Goal: Use online tool/utility: Utilize a website feature to perform a specific function

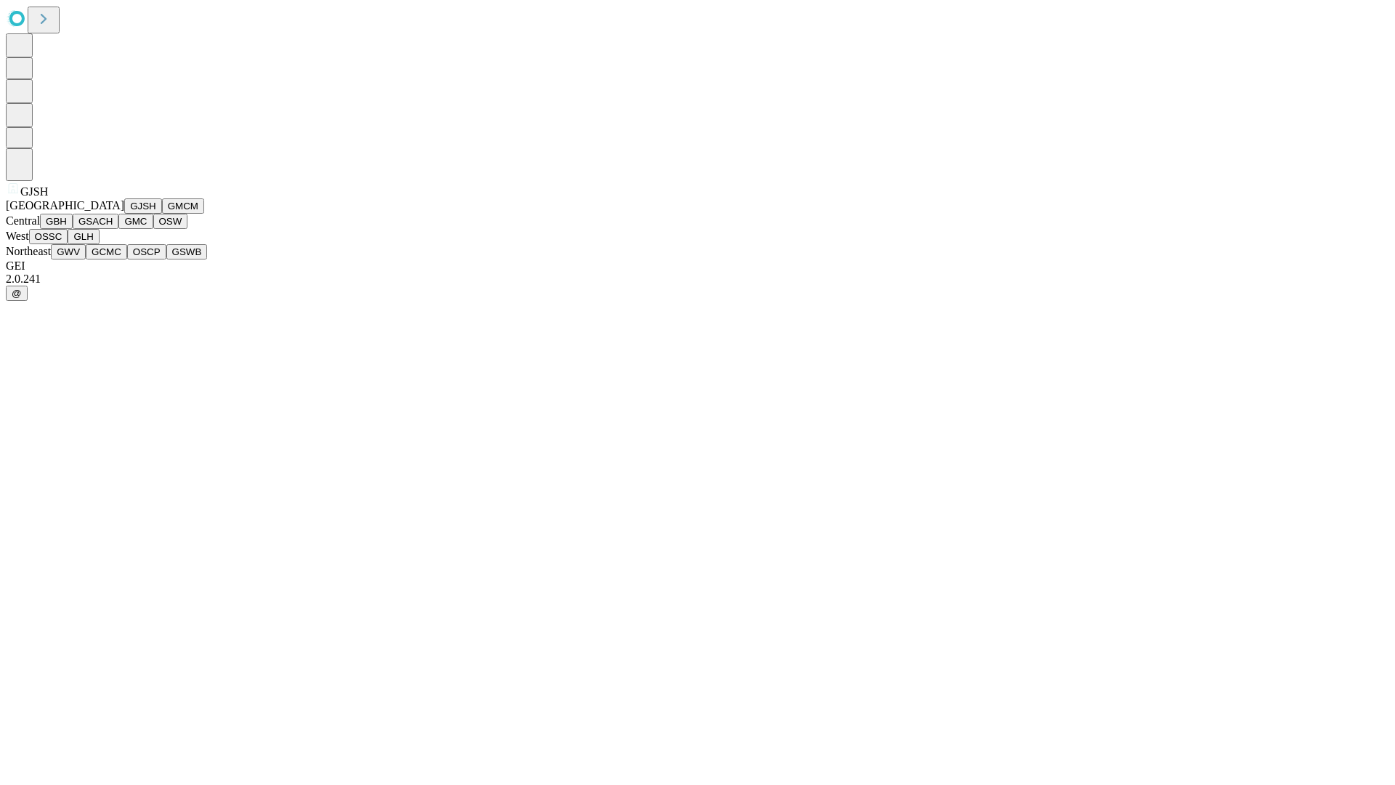
click at [124, 214] on button "GJSH" at bounding box center [143, 205] width 38 height 15
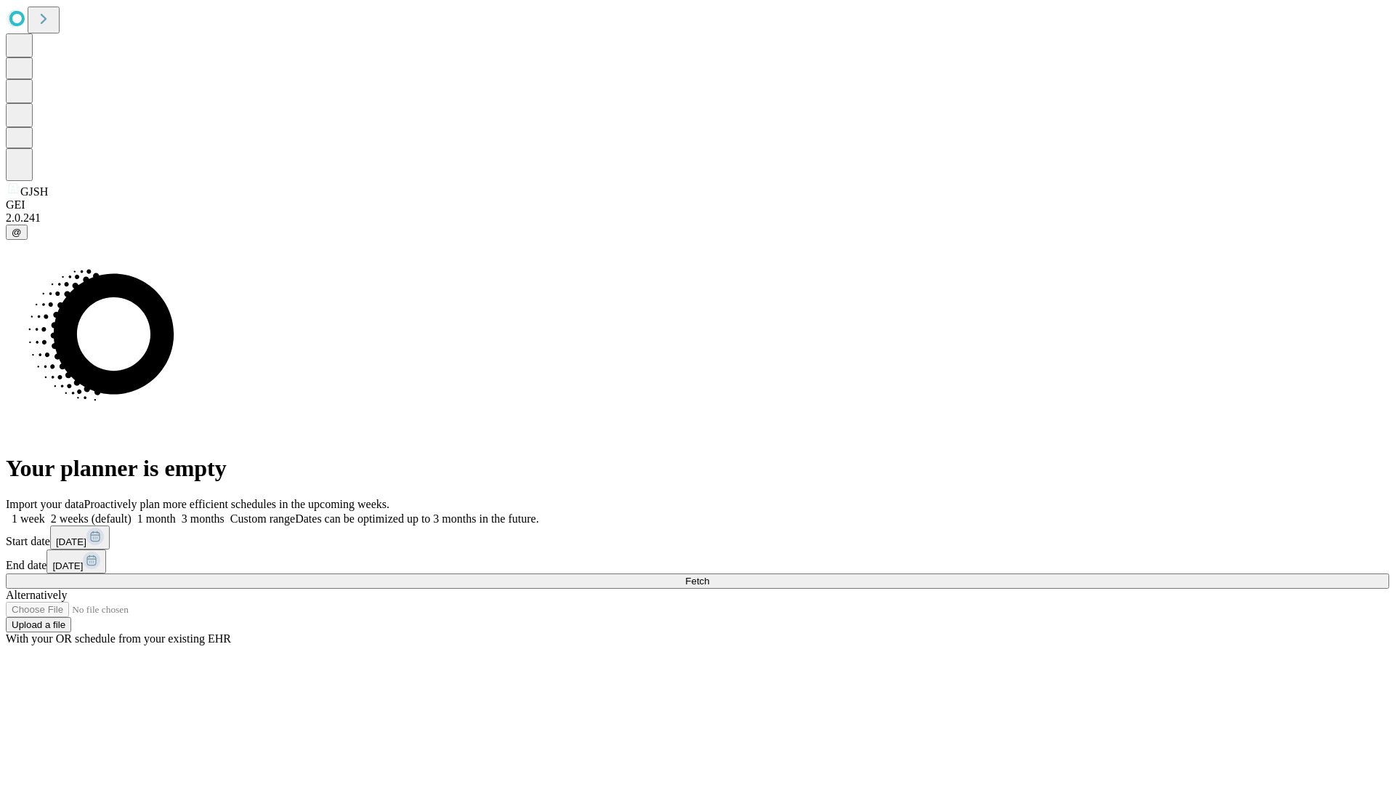
click at [176, 512] on label "1 month" at bounding box center [153, 518] width 44 height 12
click at [709, 575] on span "Fetch" at bounding box center [697, 580] width 24 height 11
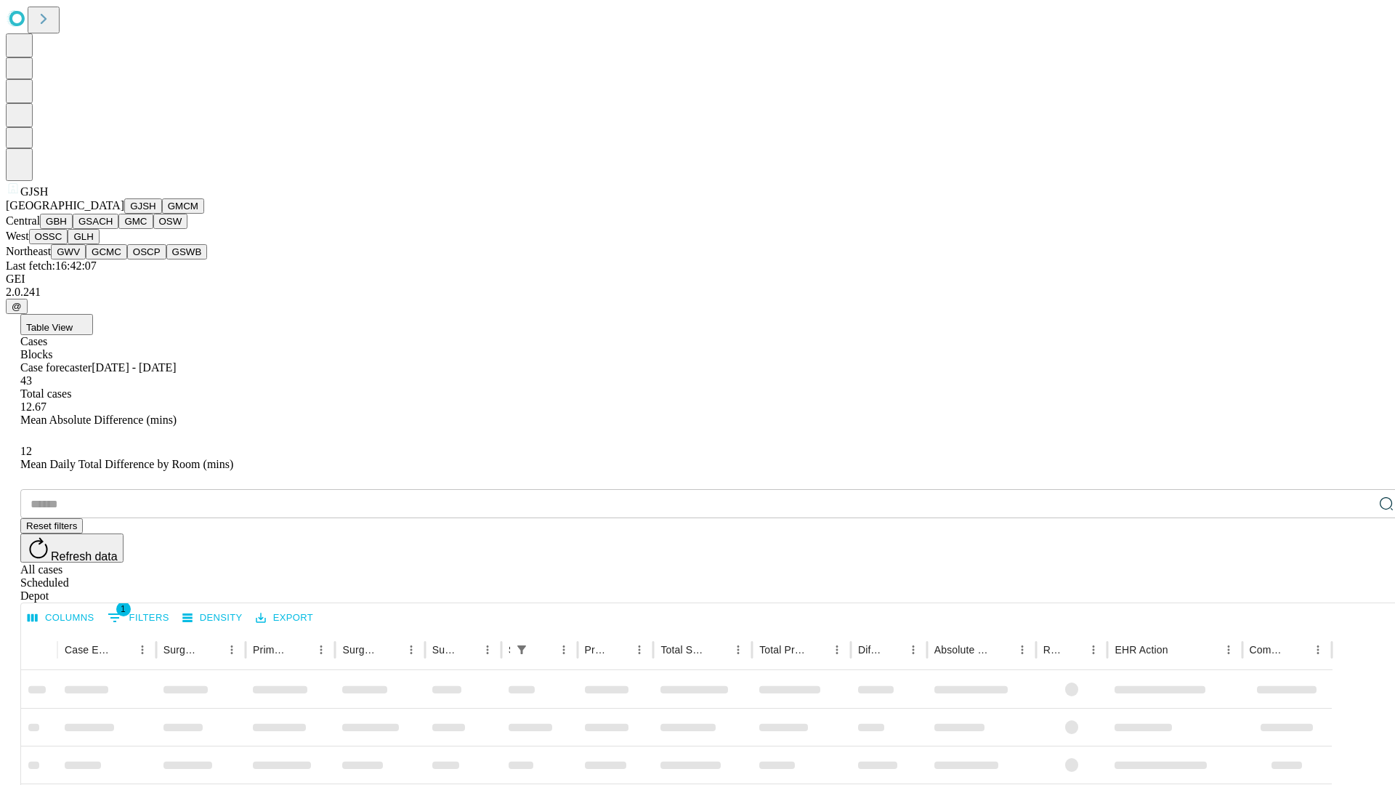
click at [162, 214] on button "GMCM" at bounding box center [183, 205] width 42 height 15
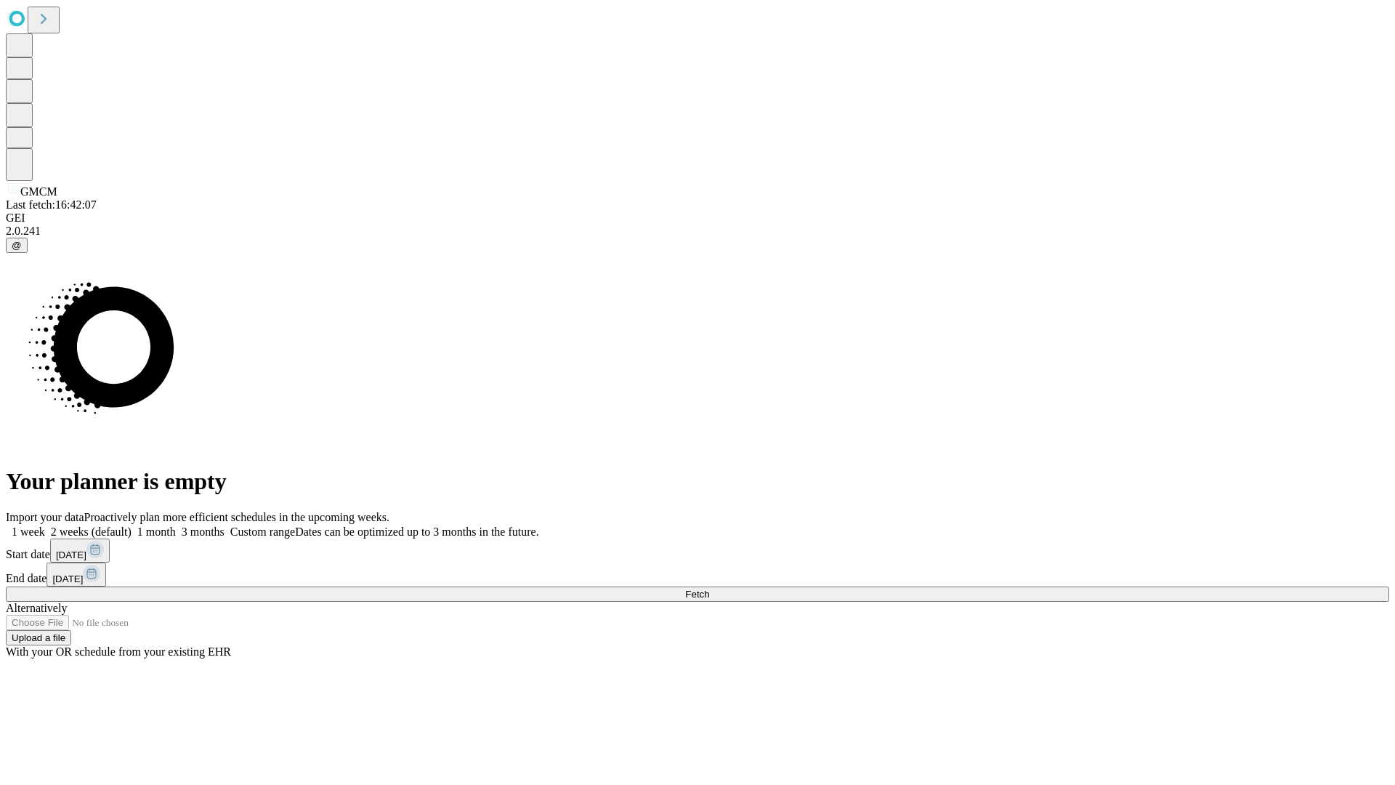
click at [176, 525] on label "1 month" at bounding box center [153, 531] width 44 height 12
click at [709, 588] on span "Fetch" at bounding box center [697, 593] width 24 height 11
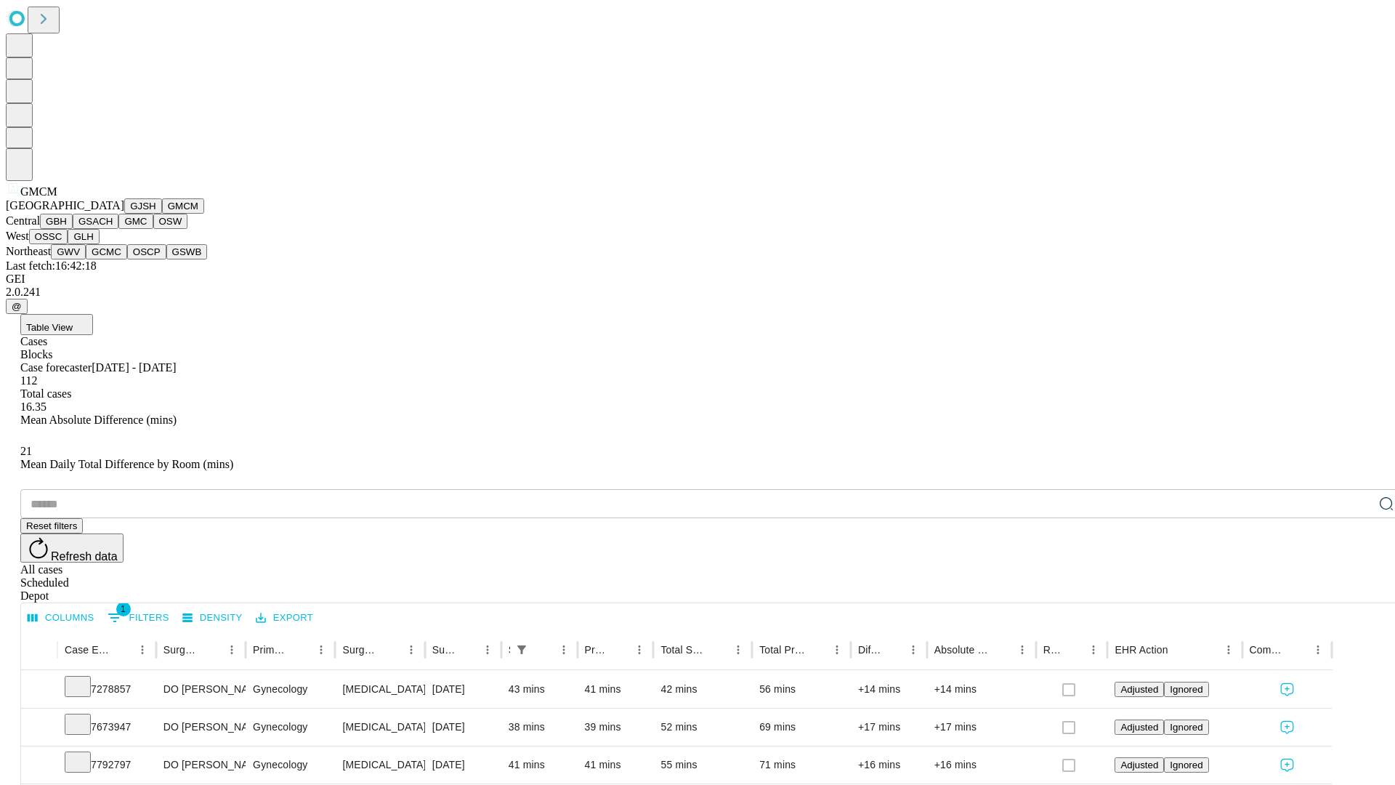
click at [73, 229] on button "GBH" at bounding box center [56, 221] width 33 height 15
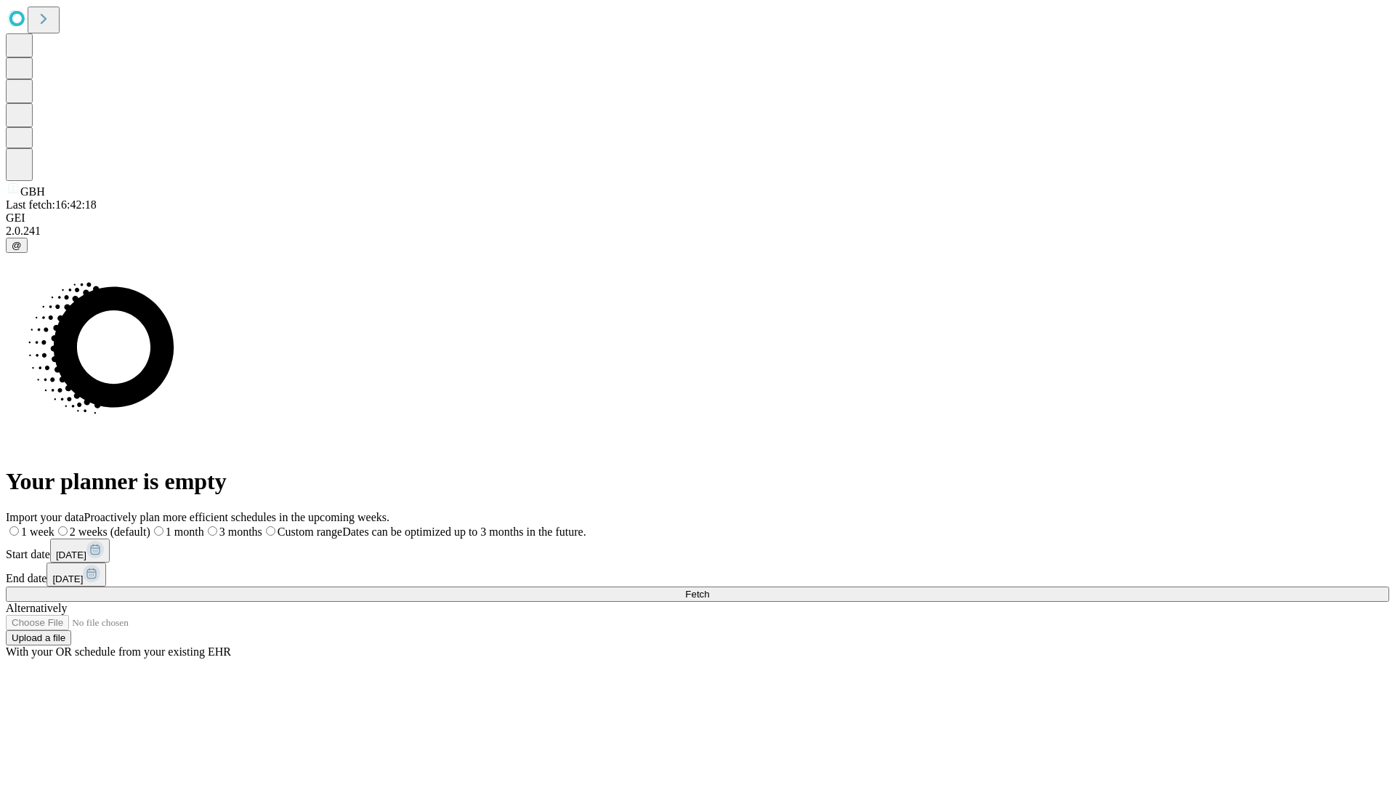
click at [204, 525] on label "1 month" at bounding box center [177, 531] width 54 height 12
click at [709, 588] on span "Fetch" at bounding box center [697, 593] width 24 height 11
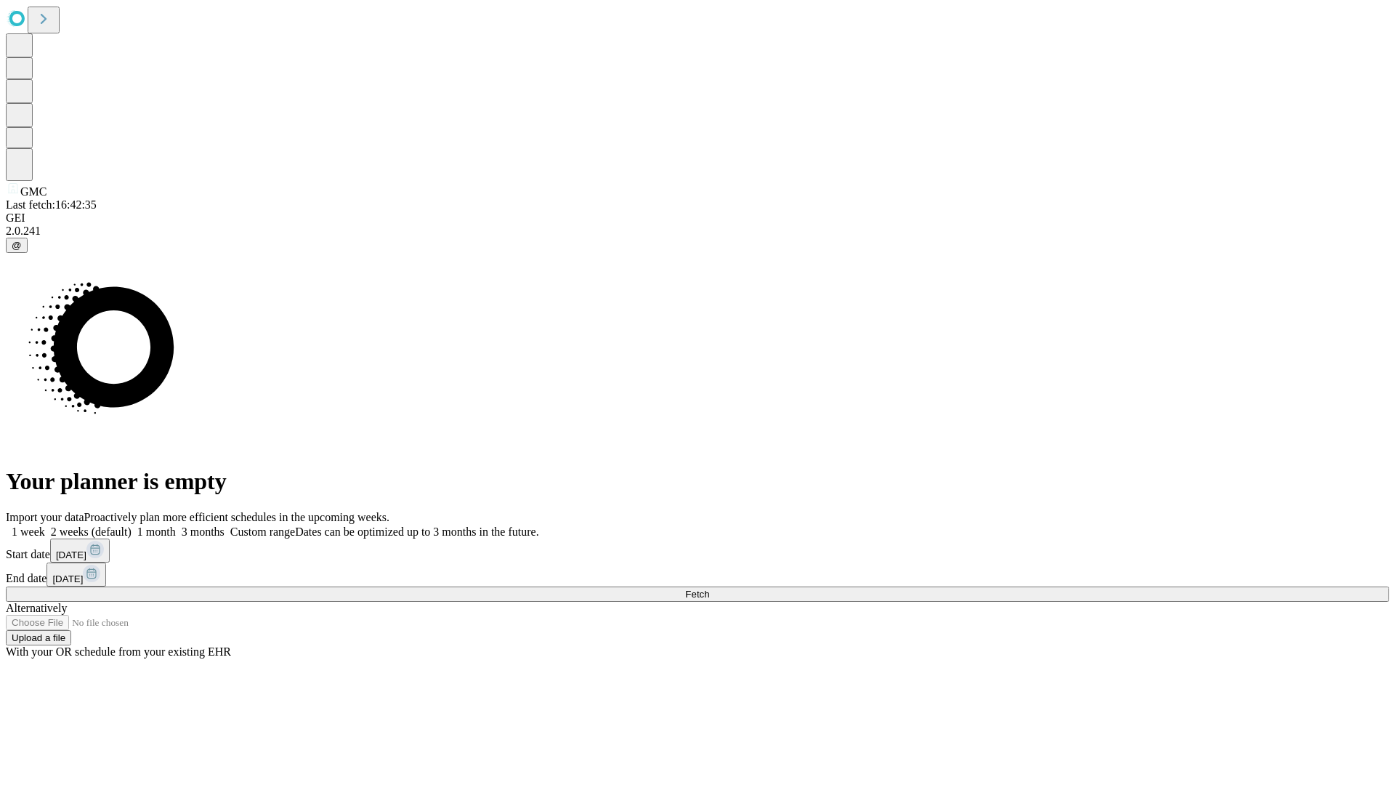
click at [176, 525] on label "1 month" at bounding box center [153, 531] width 44 height 12
click at [709, 588] on span "Fetch" at bounding box center [697, 593] width 24 height 11
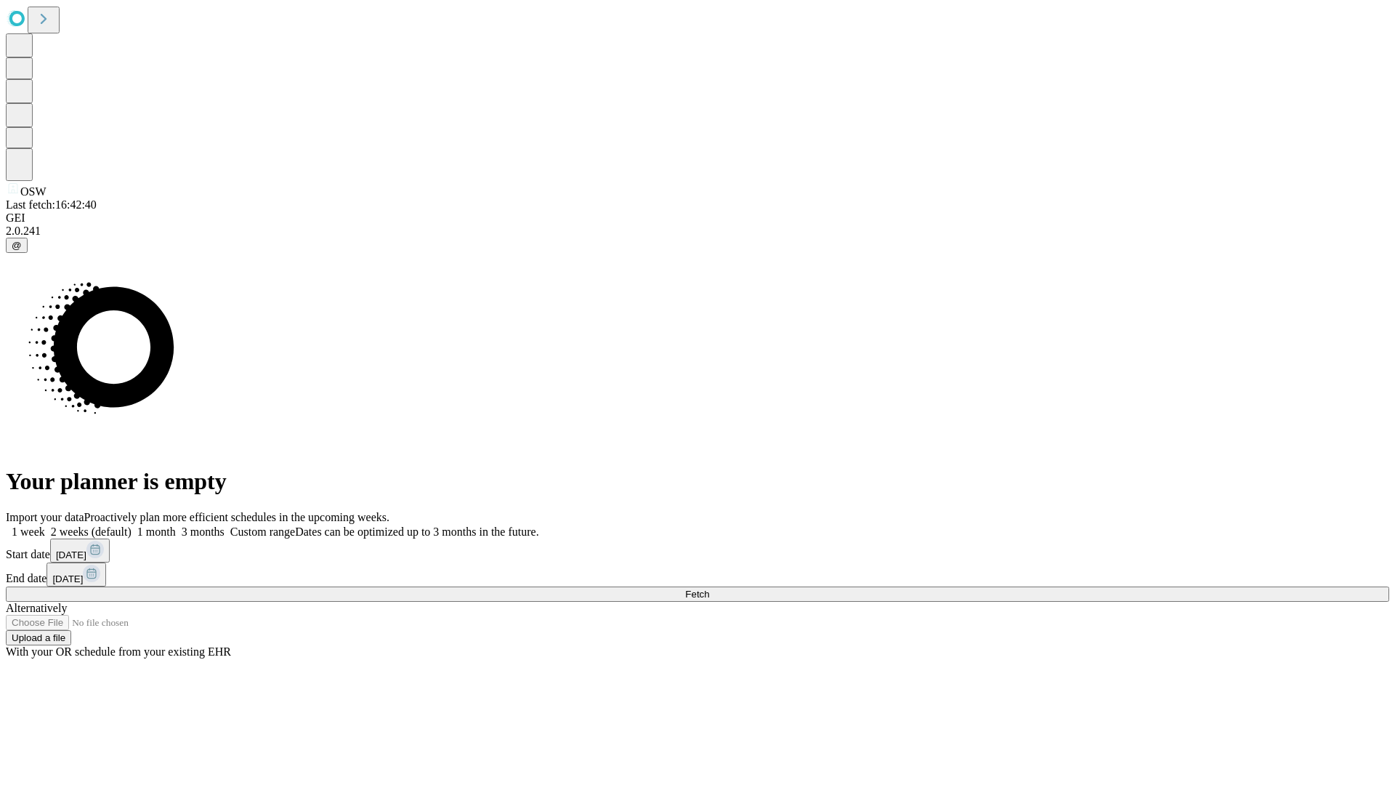
click at [709, 588] on span "Fetch" at bounding box center [697, 593] width 24 height 11
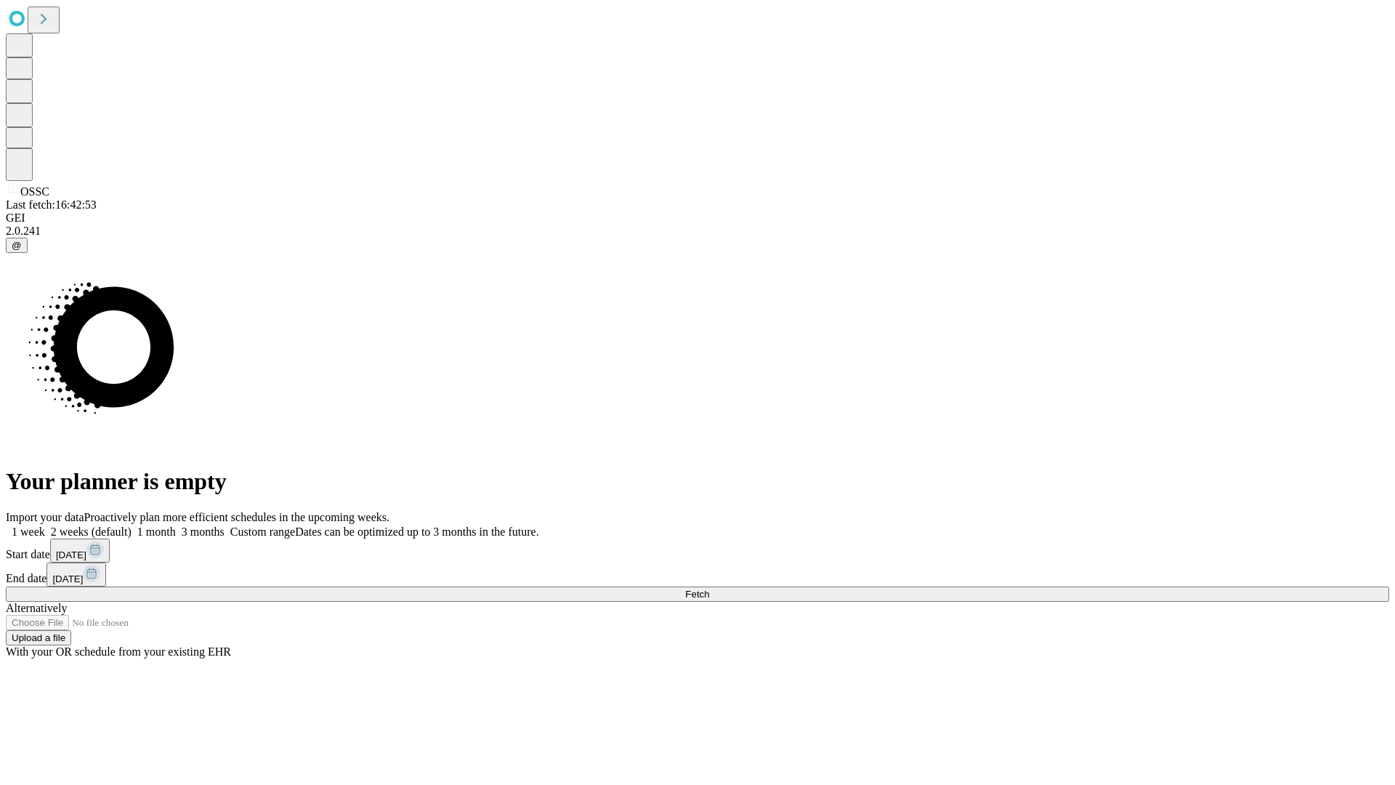
click at [709, 588] on span "Fetch" at bounding box center [697, 593] width 24 height 11
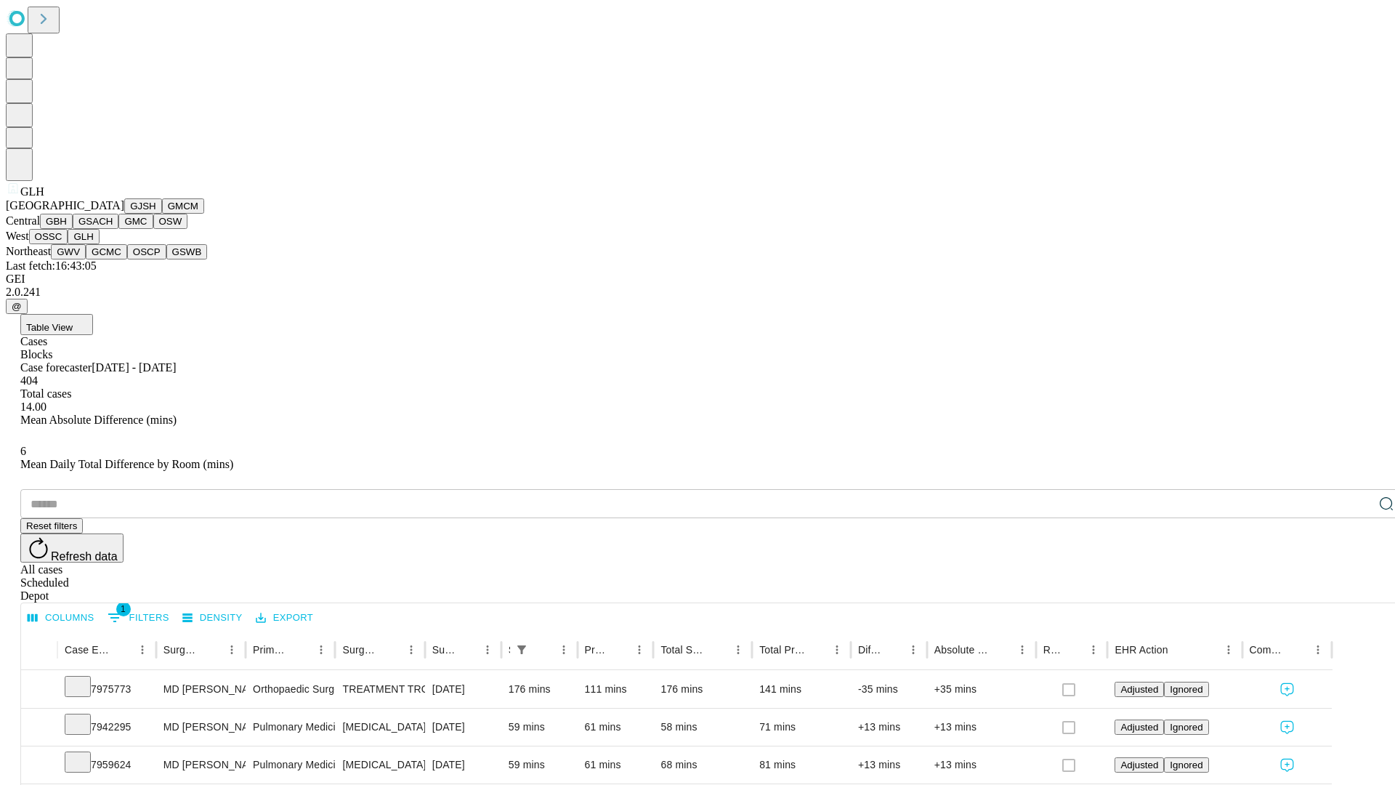
click at [86, 259] on button "GWV" at bounding box center [68, 251] width 35 height 15
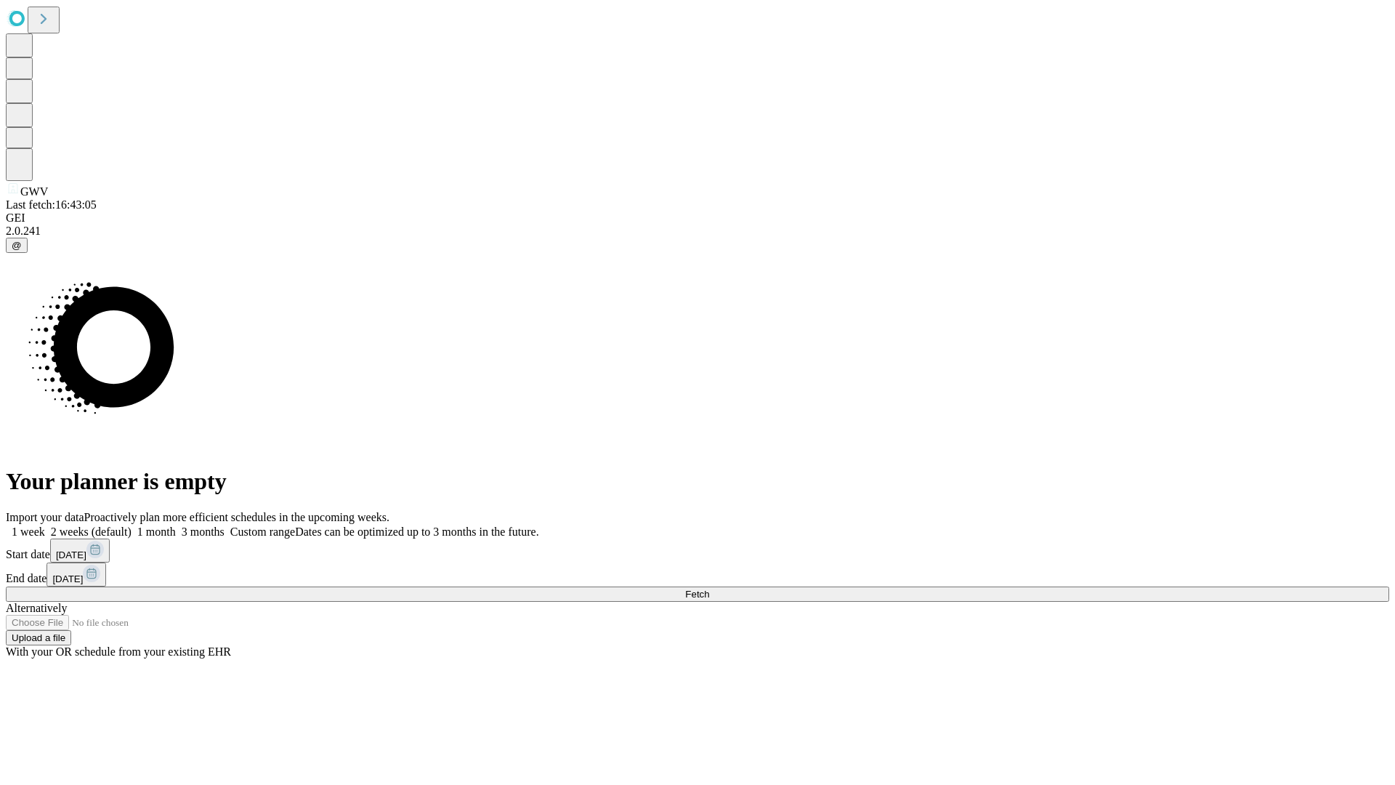
click at [176, 525] on label "1 month" at bounding box center [153, 531] width 44 height 12
click at [709, 588] on span "Fetch" at bounding box center [697, 593] width 24 height 11
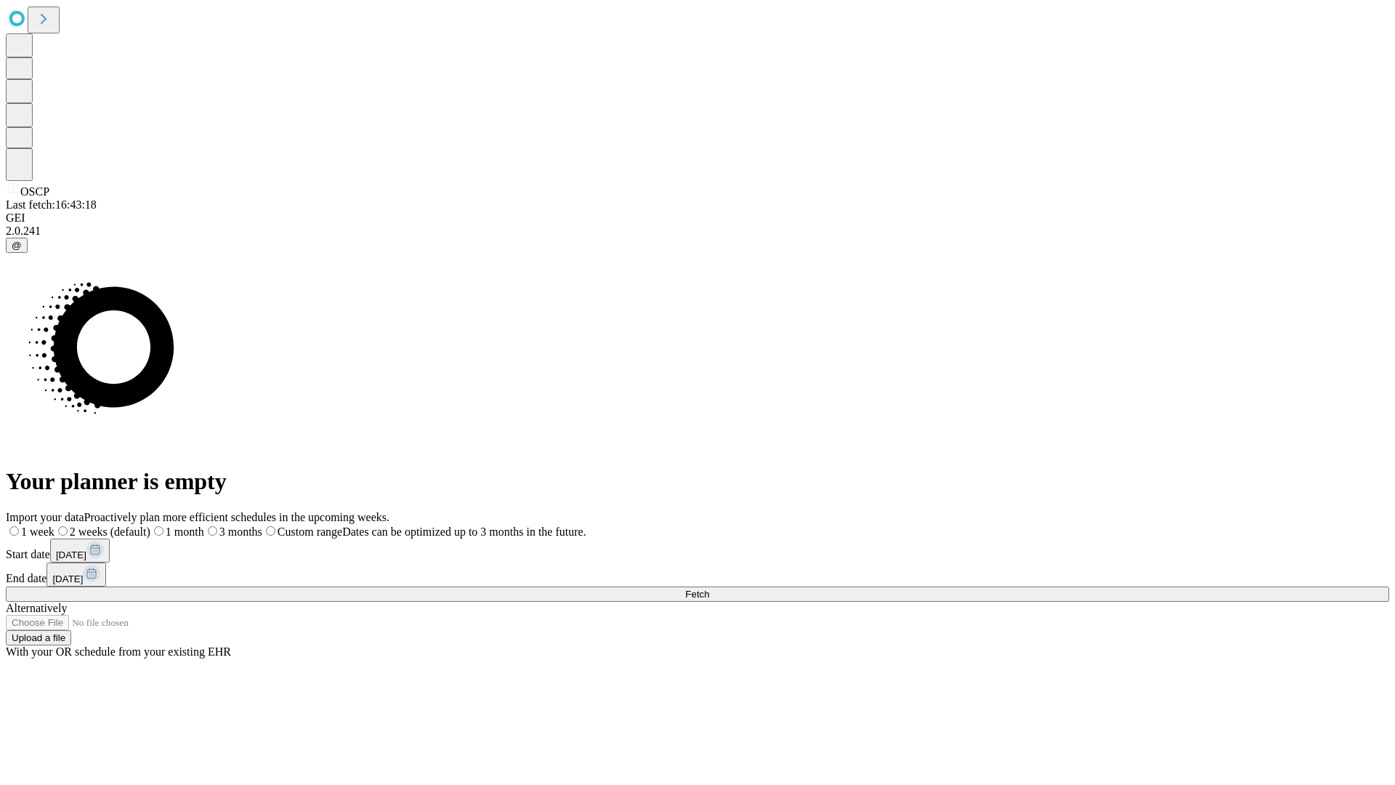
click at [204, 525] on label "1 month" at bounding box center [177, 531] width 54 height 12
click at [709, 588] on span "Fetch" at bounding box center [697, 593] width 24 height 11
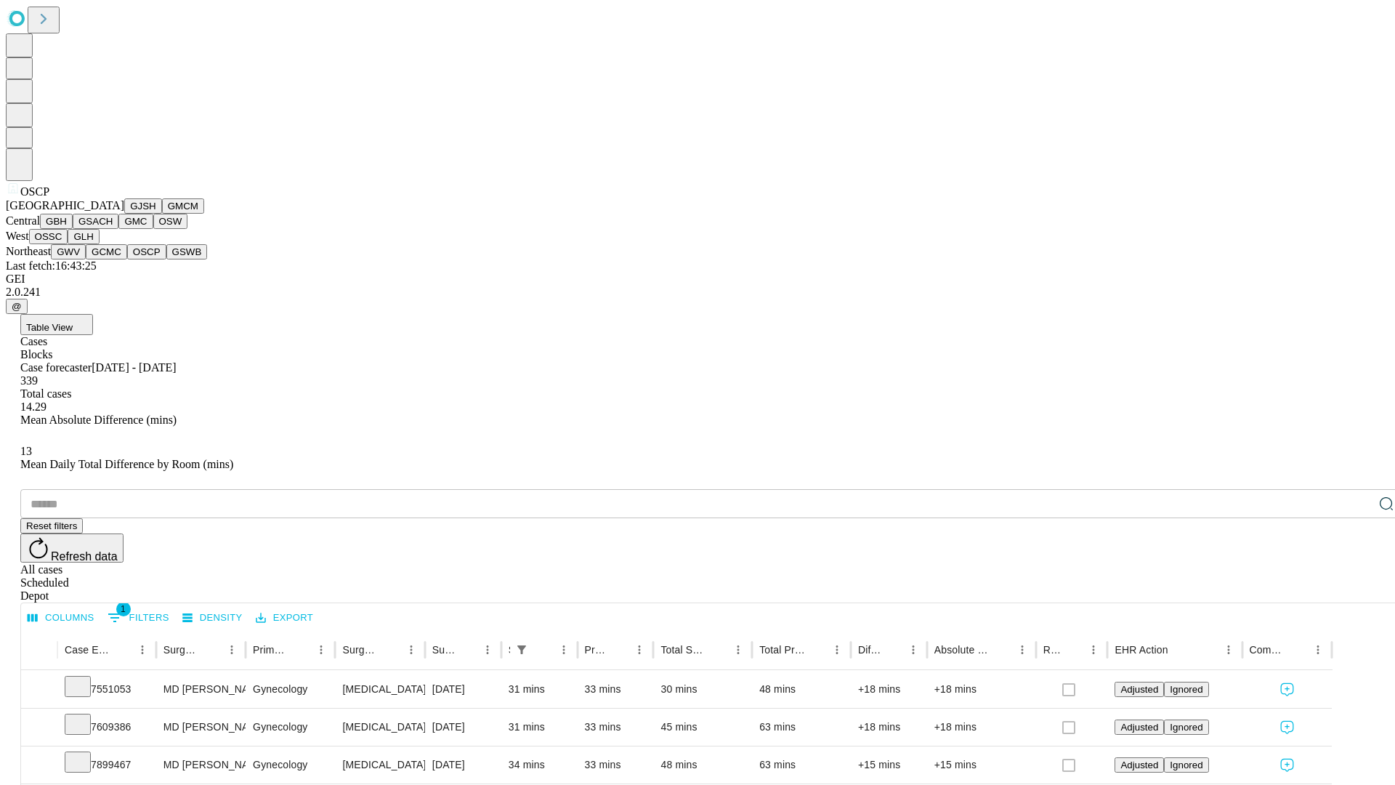
click at [166, 259] on button "GSWB" at bounding box center [186, 251] width 41 height 15
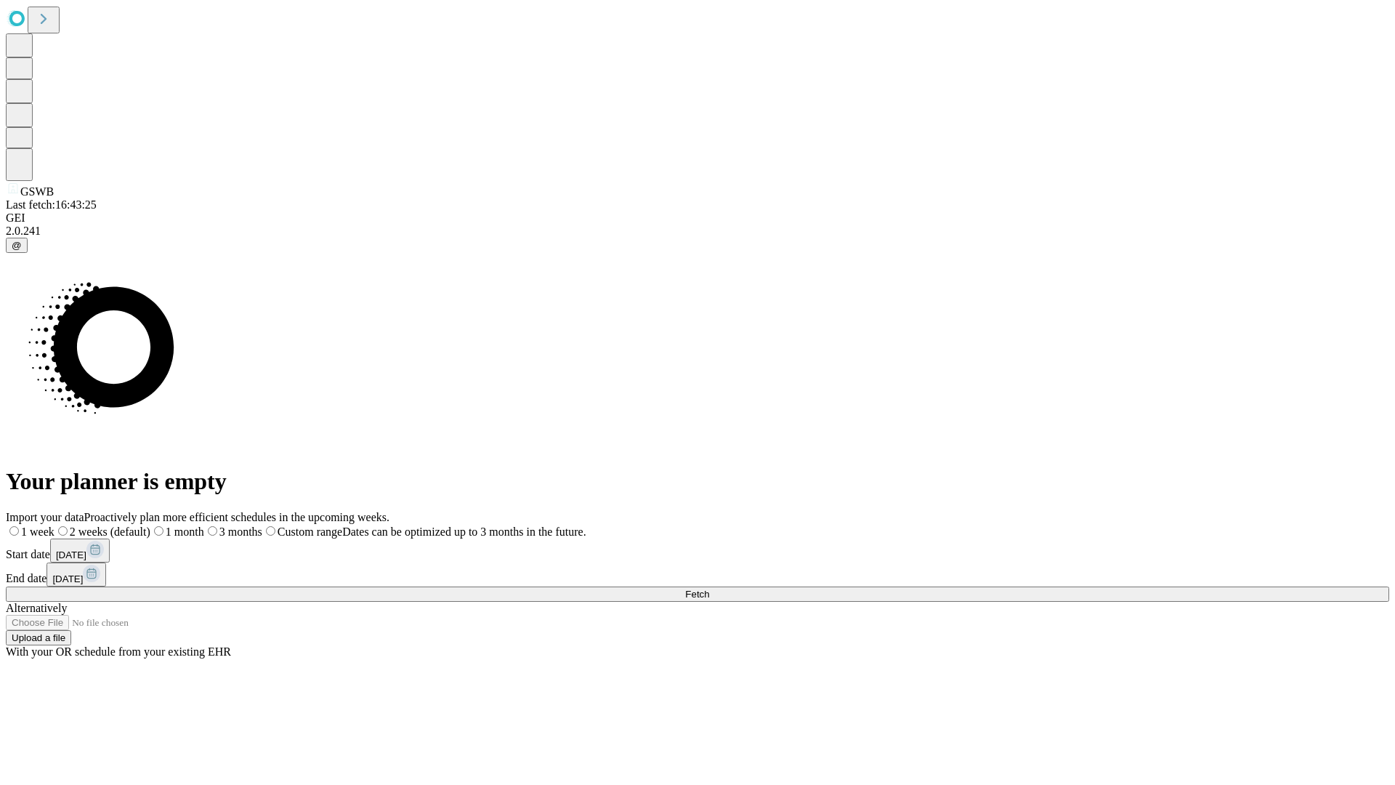
click at [204, 525] on label "1 month" at bounding box center [177, 531] width 54 height 12
click at [709, 588] on span "Fetch" at bounding box center [697, 593] width 24 height 11
